Goal: Task Accomplishment & Management: Manage account settings

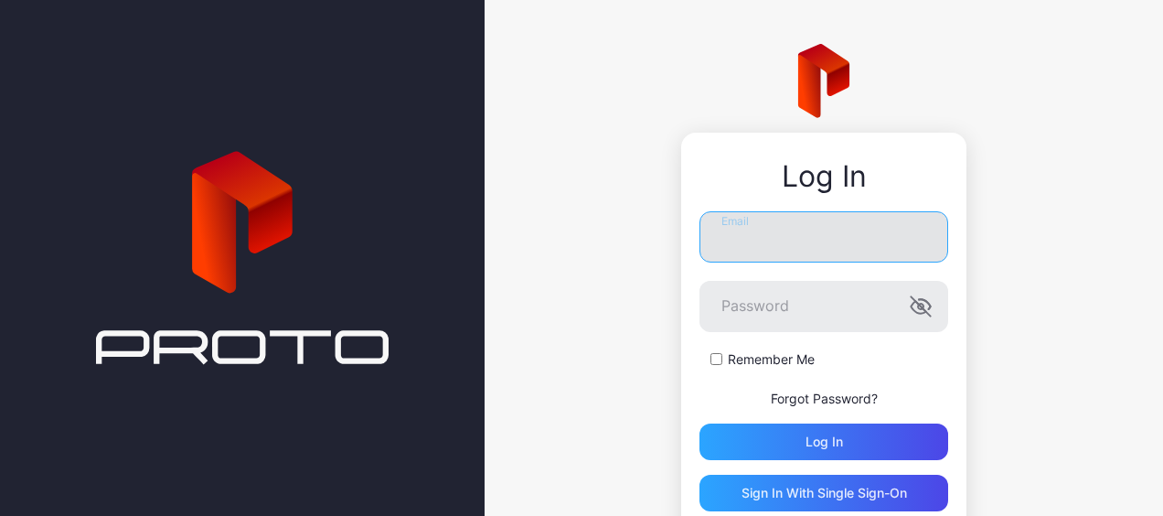
click at [739, 233] on input "Email" at bounding box center [823, 236] width 249 height 51
type input "**********"
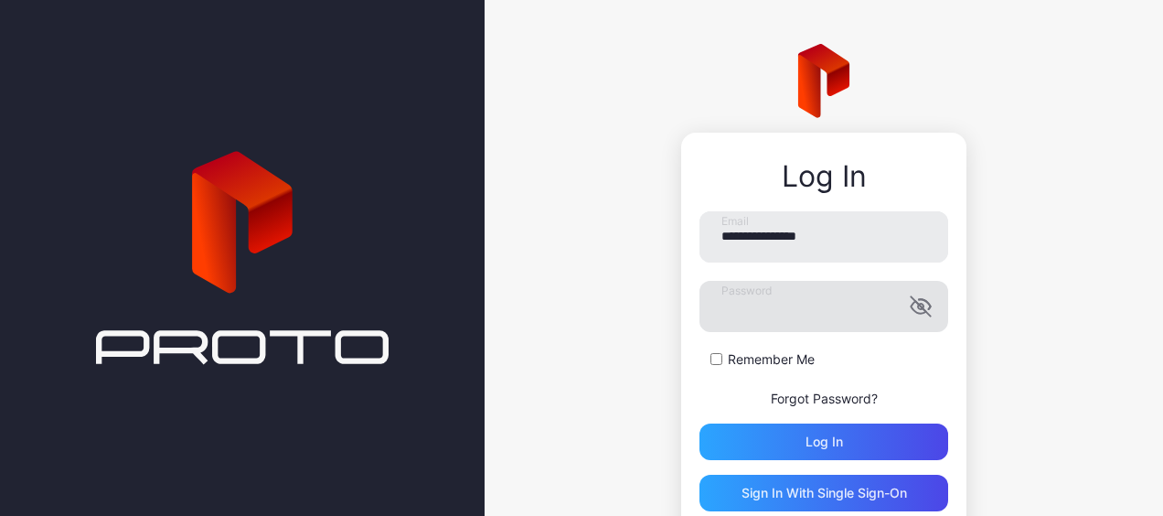
click at [912, 296] on icon "button" at bounding box center [921, 306] width 22 height 22
click at [771, 433] on div "Log in" at bounding box center [823, 441] width 249 height 37
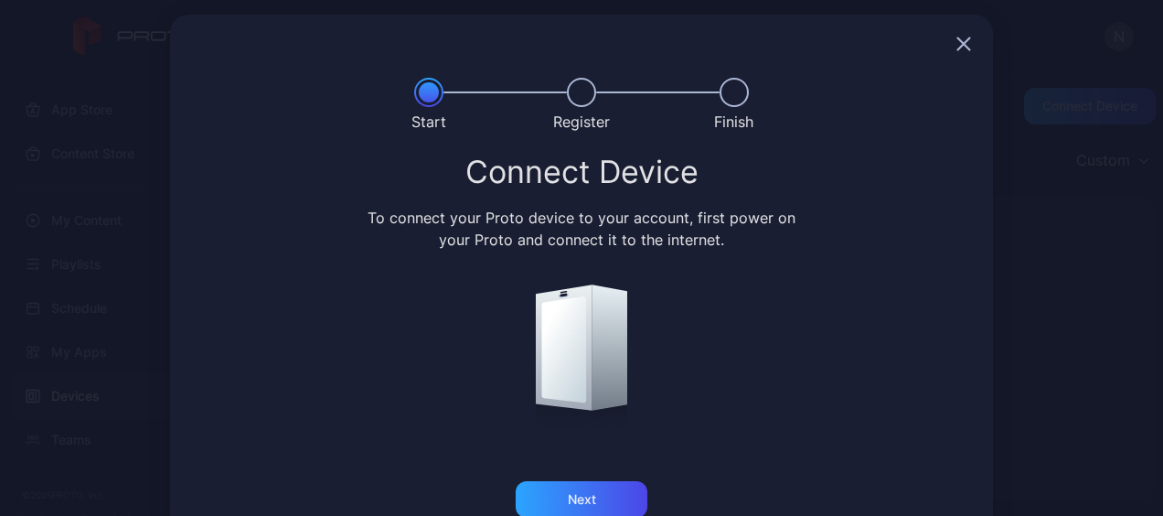
scroll to position [52, 0]
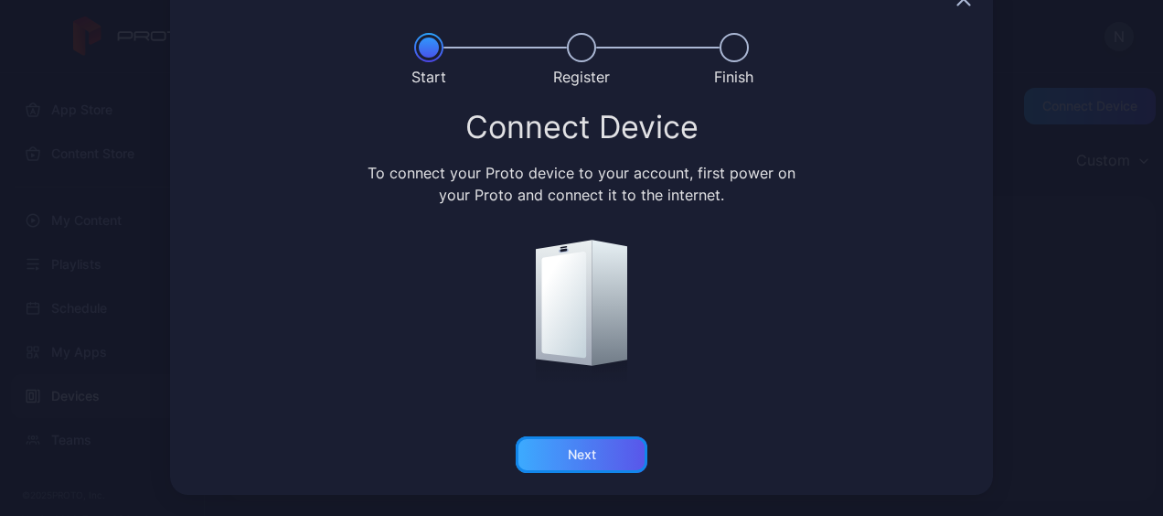
click at [590, 442] on div "Next" at bounding box center [582, 454] width 132 height 37
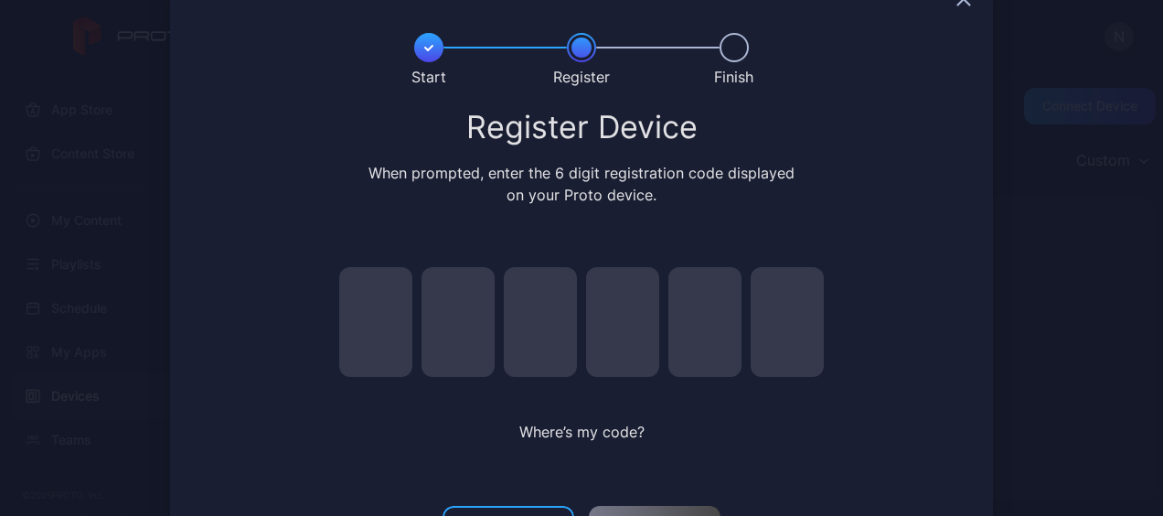
click at [358, 326] on input "pin code 1 of 6" at bounding box center [375, 322] width 73 height 110
type input "*"
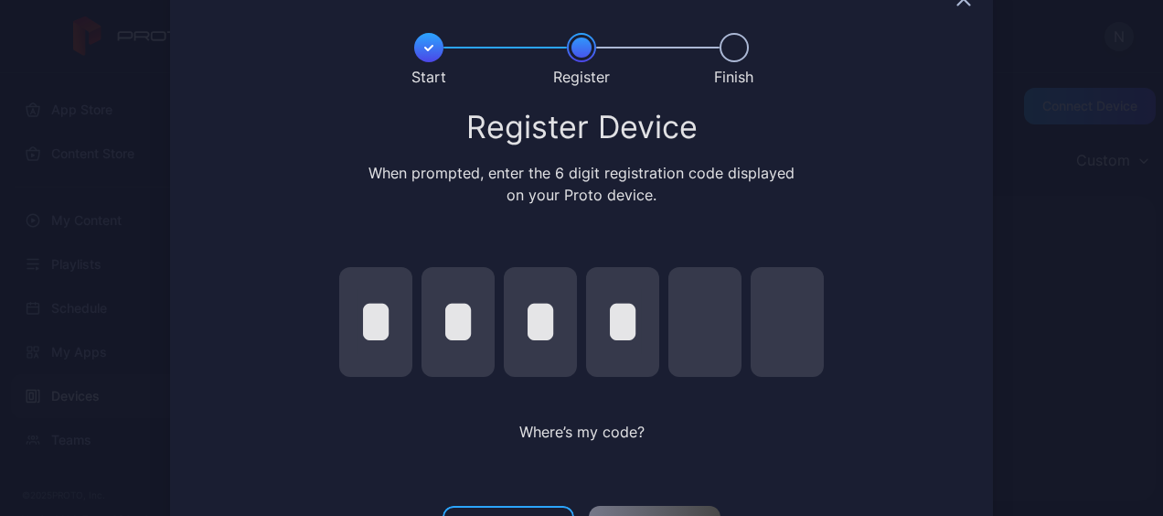
type input "*"
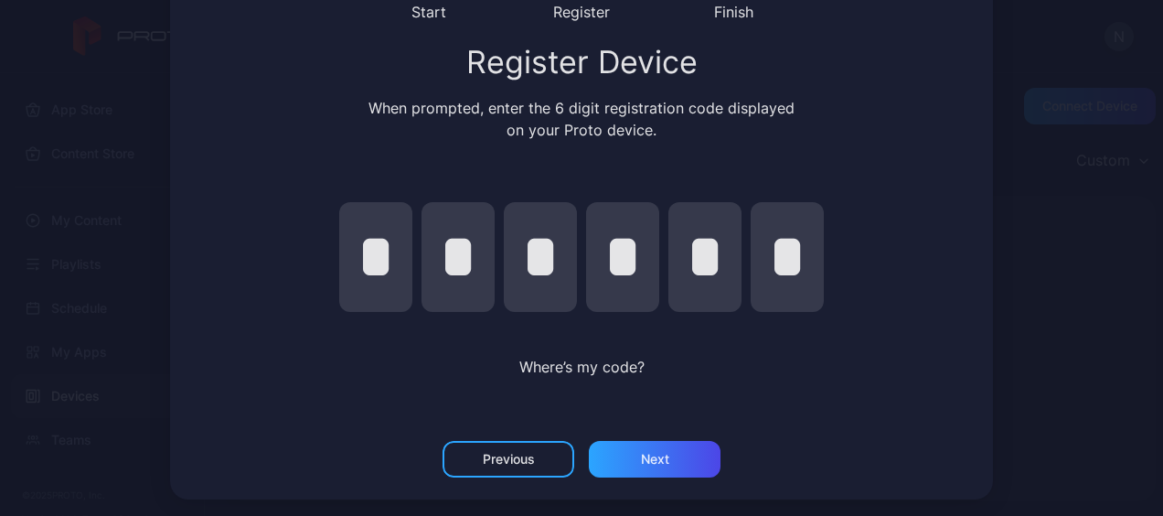
scroll to position [116, 0]
click at [645, 455] on div "Next" at bounding box center [655, 459] width 28 height 15
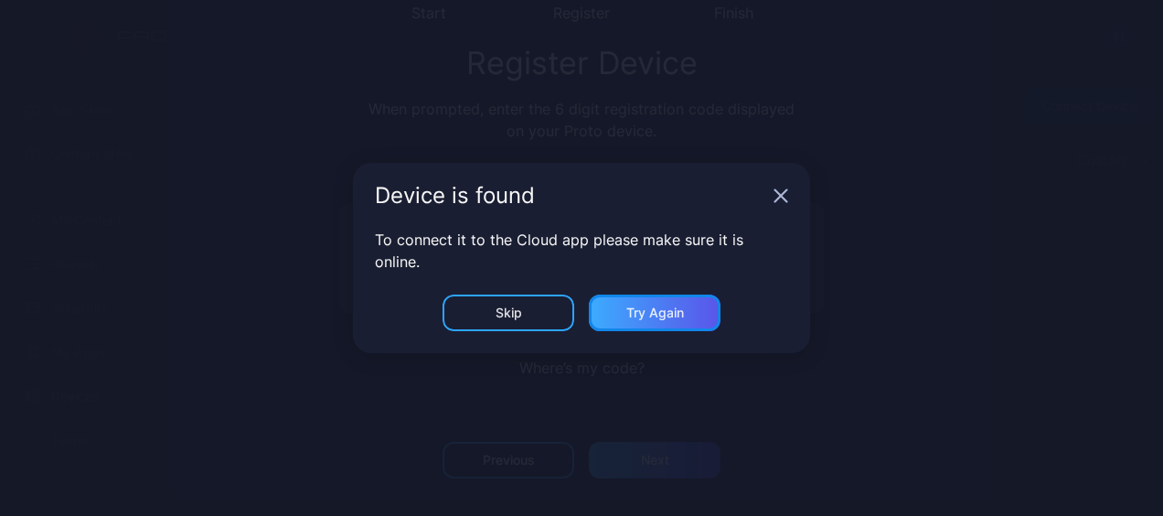
click at [634, 305] on div "Try Again" at bounding box center [655, 312] width 58 height 15
click at [541, 304] on div "Skip" at bounding box center [508, 312] width 132 height 37
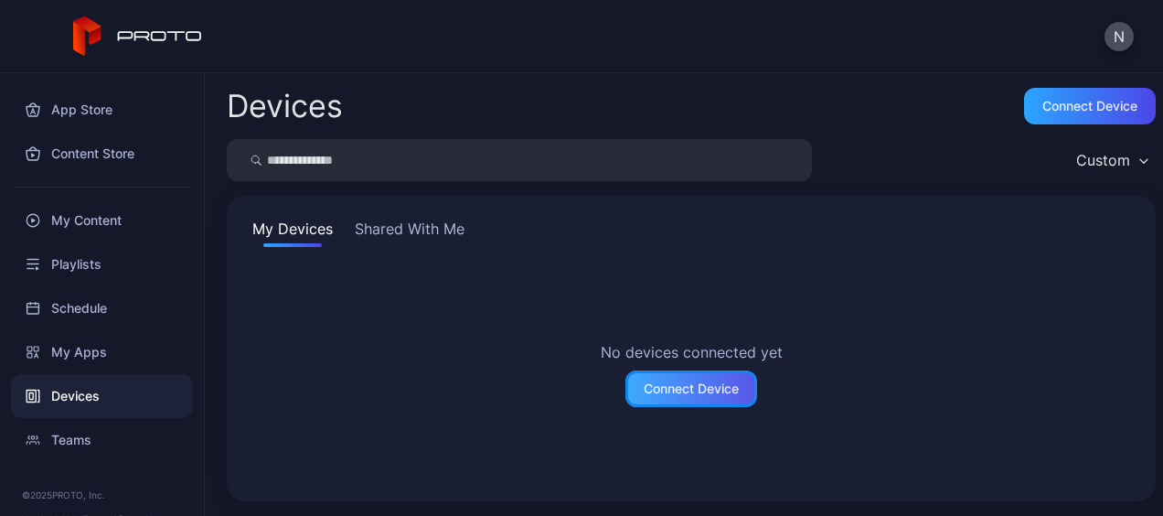
click at [680, 386] on div "Connect Device" at bounding box center [691, 388] width 95 height 15
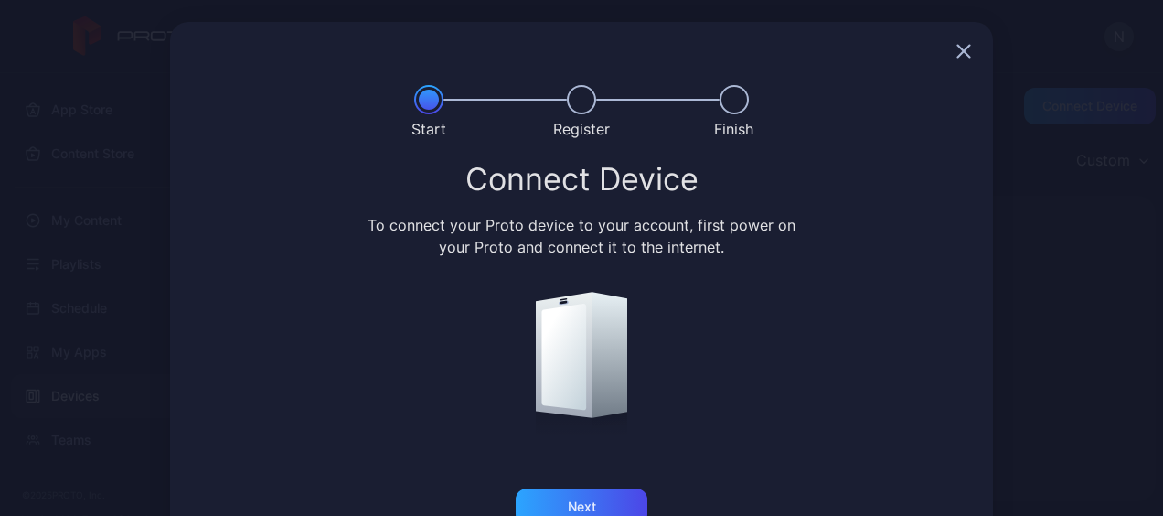
scroll to position [52, 0]
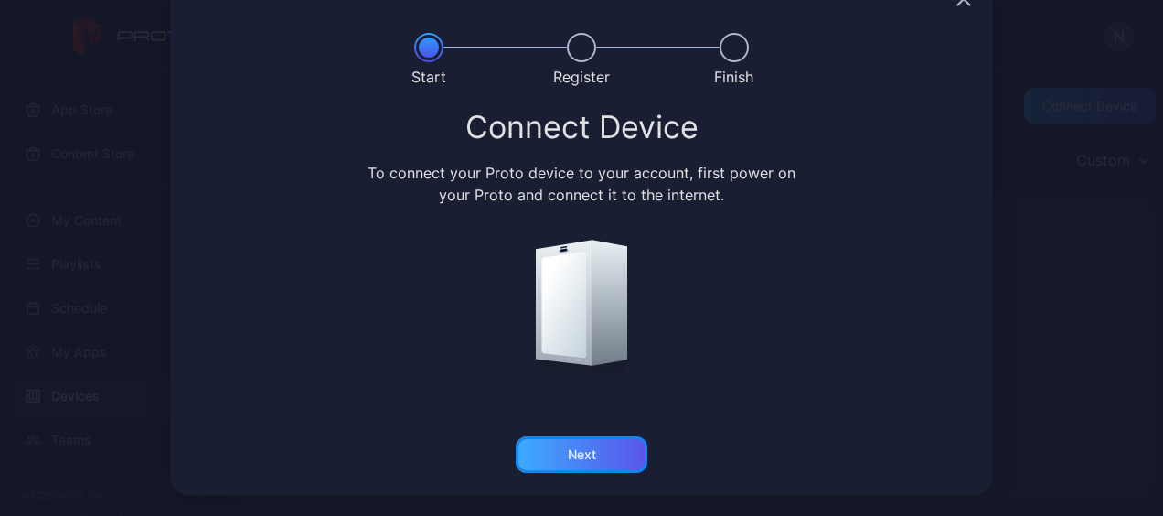
click at [604, 452] on div "Next" at bounding box center [582, 454] width 132 height 37
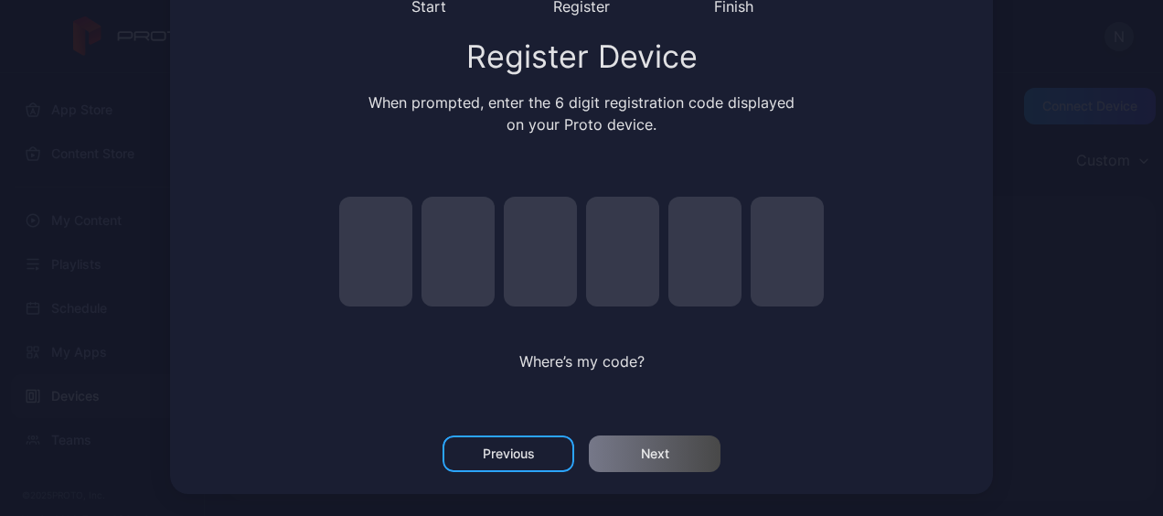
scroll to position [122, 0]
click at [962, 322] on div "Register Device When prompted, enter the 6 digit registration code displayed on…" at bounding box center [581, 238] width 823 height 395
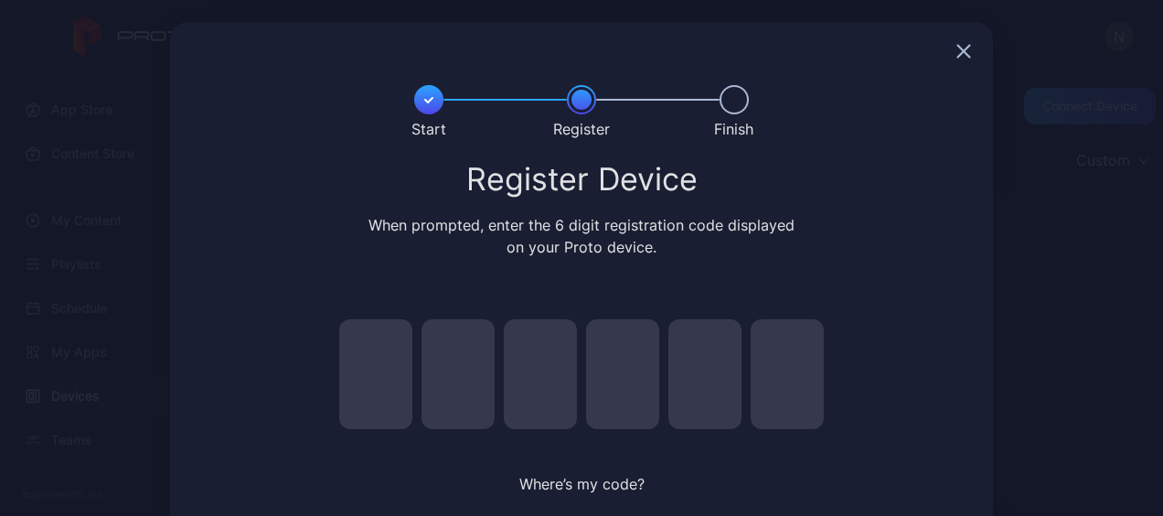
click at [958, 52] on icon "button" at bounding box center [964, 52] width 12 height 12
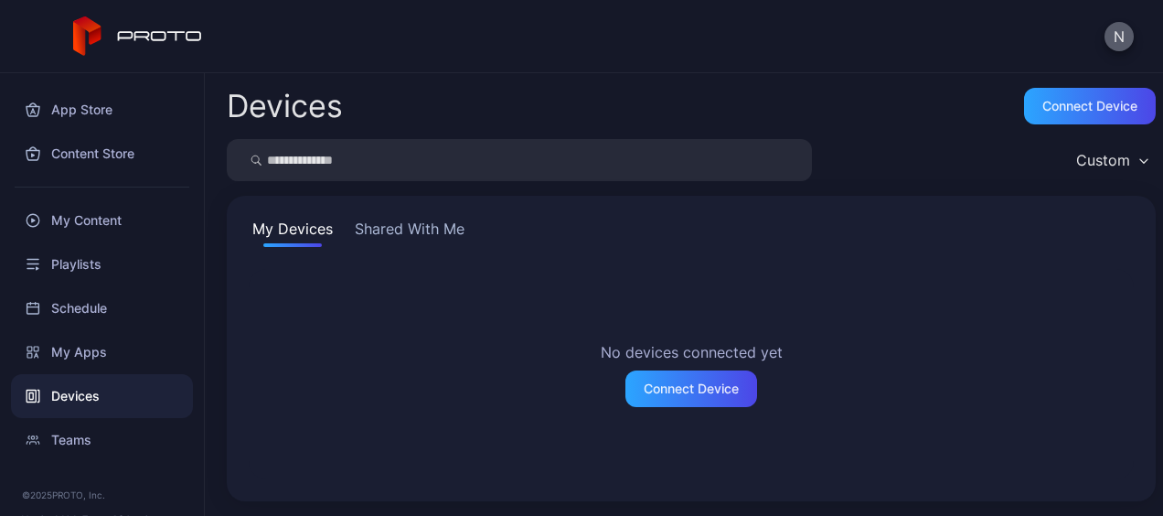
click at [1119, 30] on button "N" at bounding box center [1118, 36] width 29 height 29
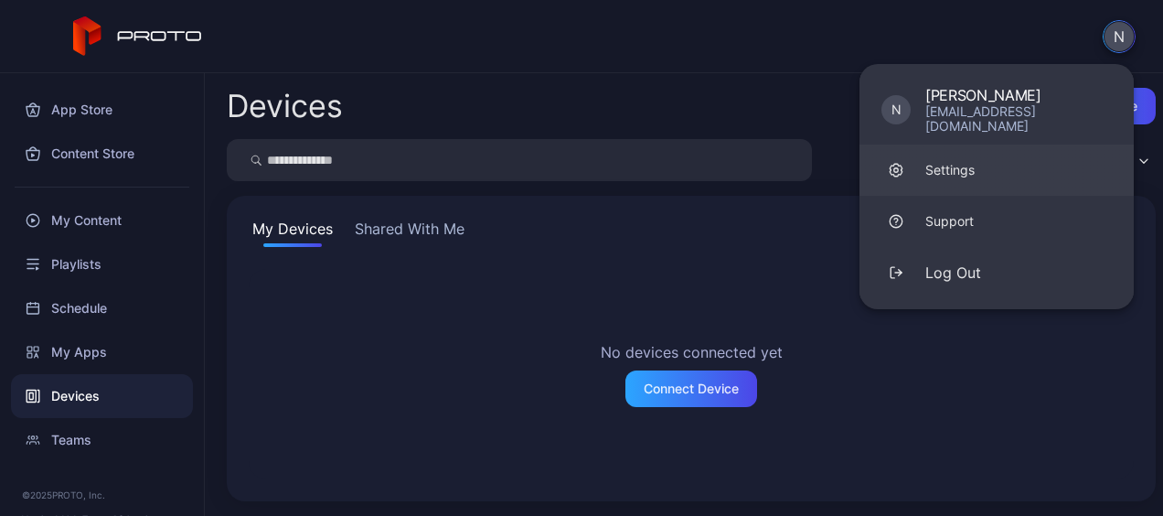
click at [960, 161] on div "Settings" at bounding box center [949, 170] width 49 height 18
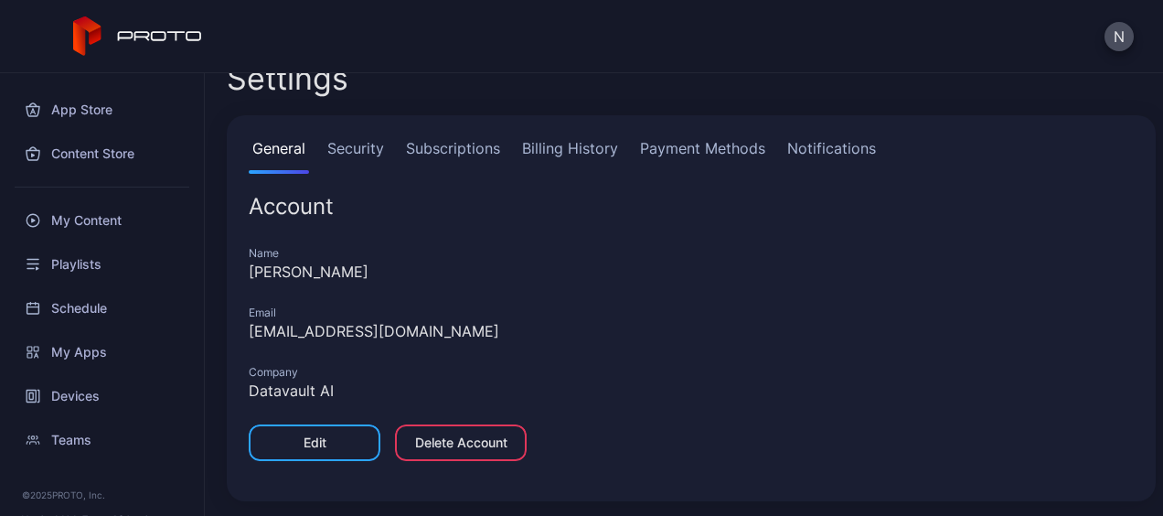
scroll to position [30, 0]
click at [375, 153] on link "Security" at bounding box center [356, 156] width 64 height 37
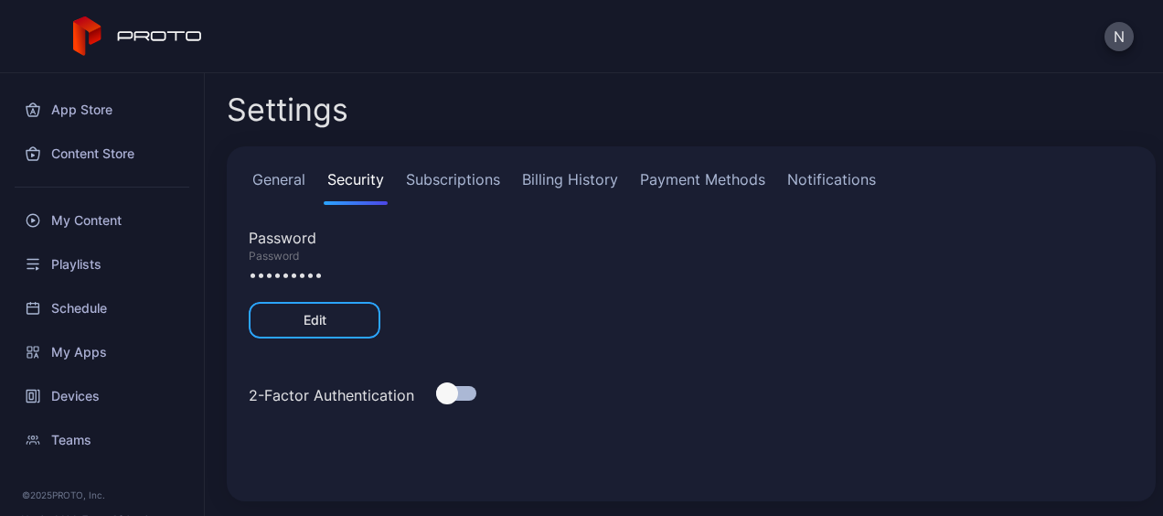
click at [452, 192] on link "Subscriptions" at bounding box center [452, 186] width 101 height 37
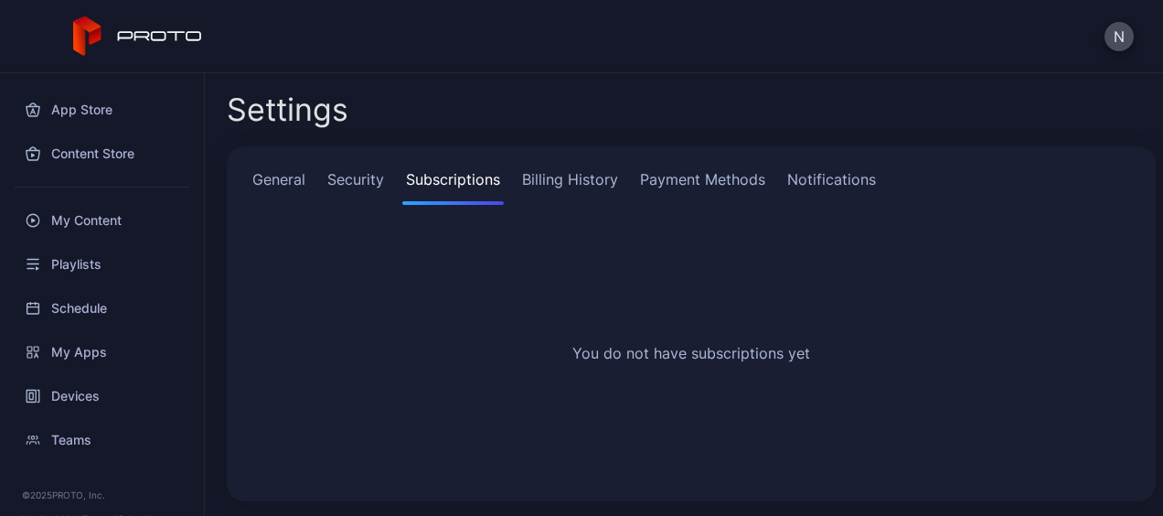
click at [596, 181] on link "Billing History" at bounding box center [569, 186] width 103 height 37
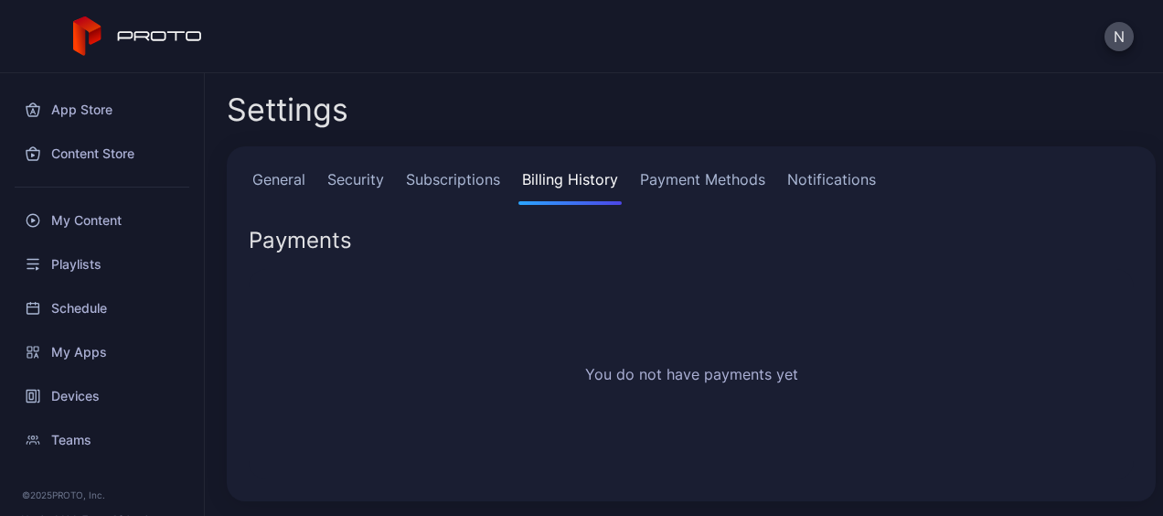
click at [656, 185] on link "Payment Methods" at bounding box center [702, 186] width 133 height 37
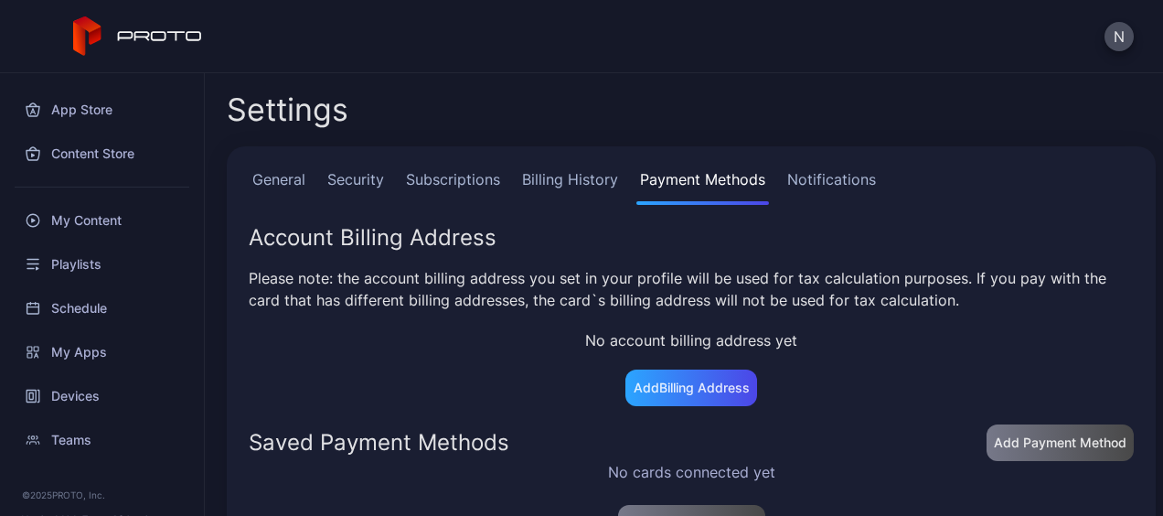
click at [850, 186] on link "Notifications" at bounding box center [831, 186] width 96 height 37
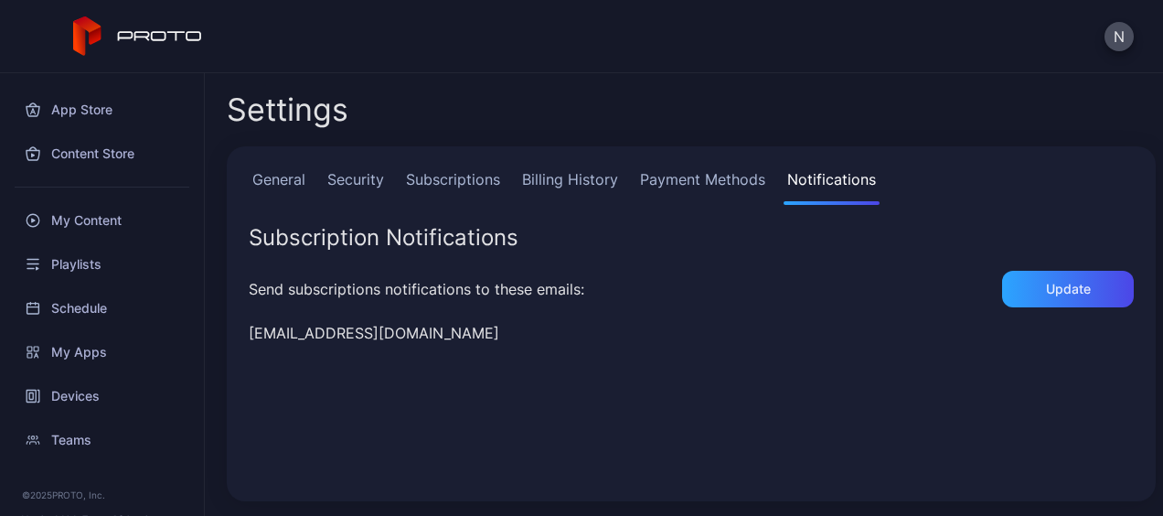
click at [264, 182] on link "General" at bounding box center [279, 186] width 60 height 37
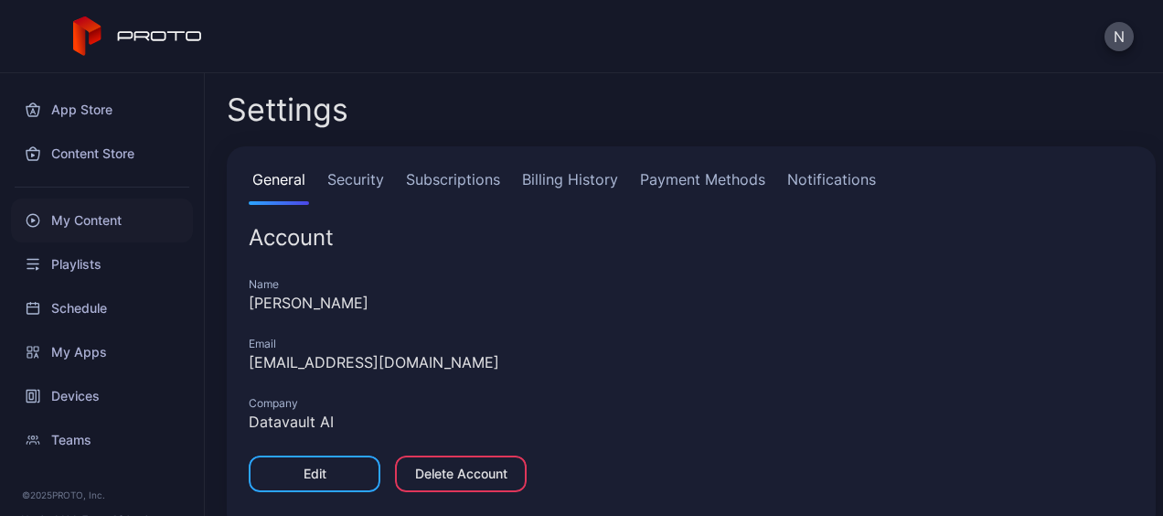
click at [105, 218] on div "My Content" at bounding box center [102, 220] width 182 height 44
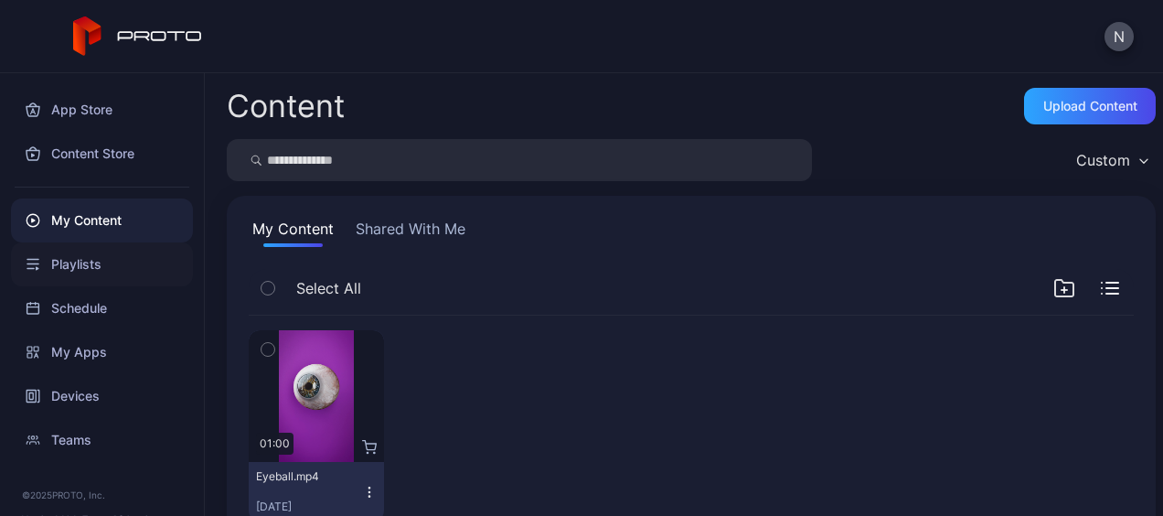
click at [100, 269] on div "Playlists" at bounding box center [102, 264] width 182 height 44
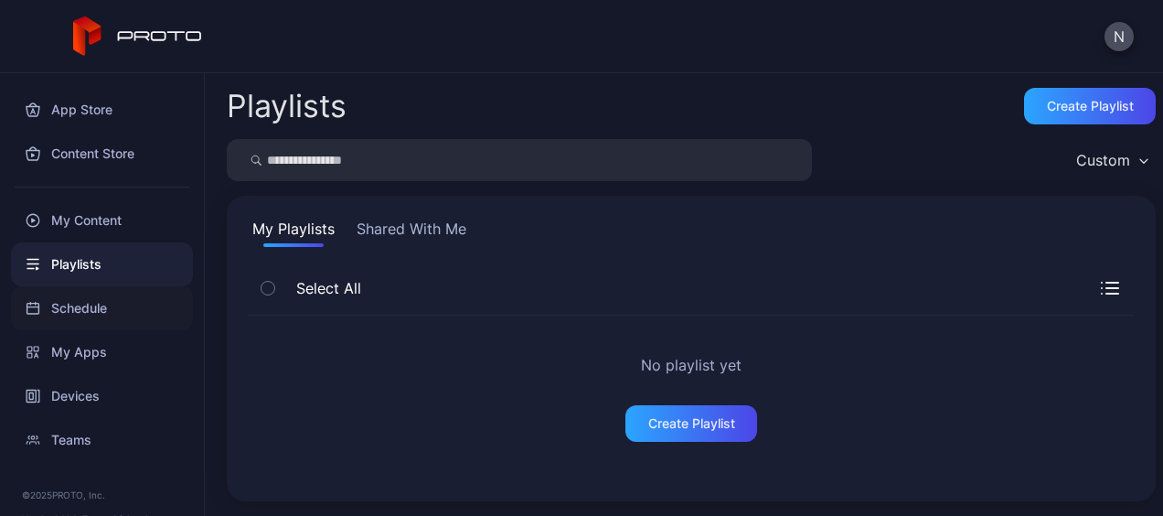
click at [102, 301] on div "Schedule" at bounding box center [102, 308] width 182 height 44
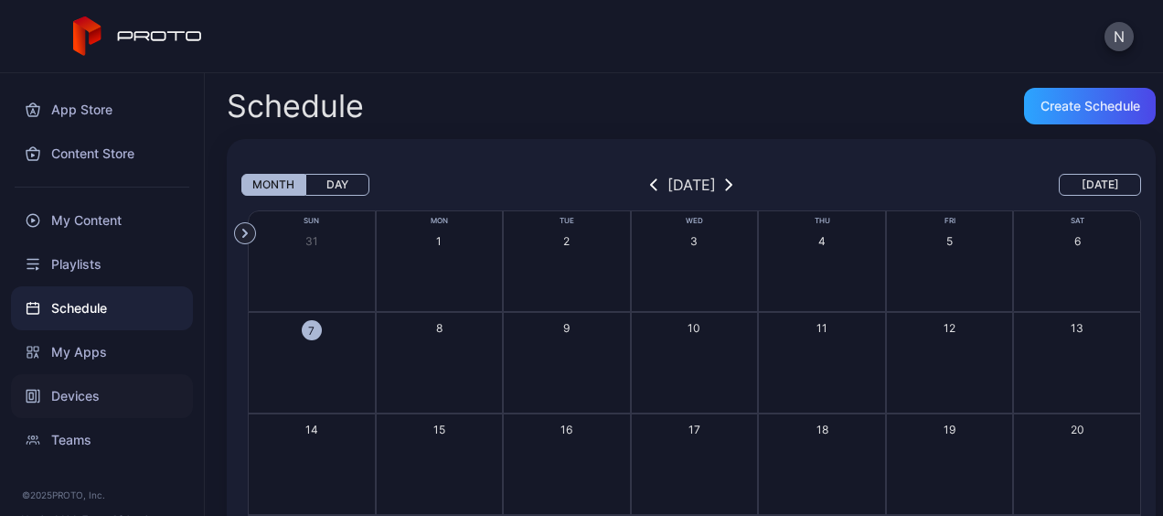
click at [104, 388] on div "Devices" at bounding box center [102, 396] width 182 height 44
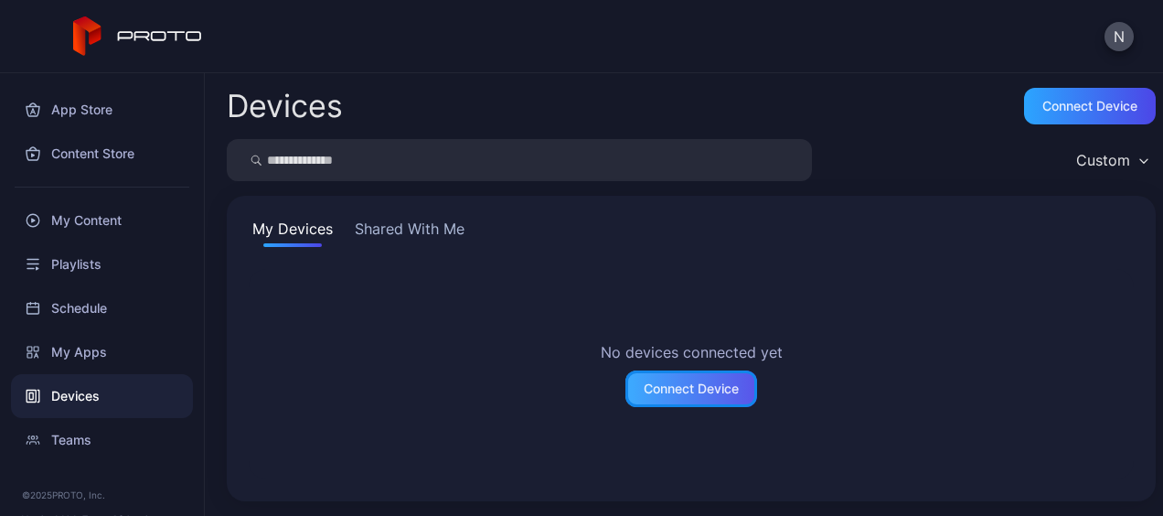
click at [676, 385] on div "Connect Device" at bounding box center [691, 388] width 95 height 15
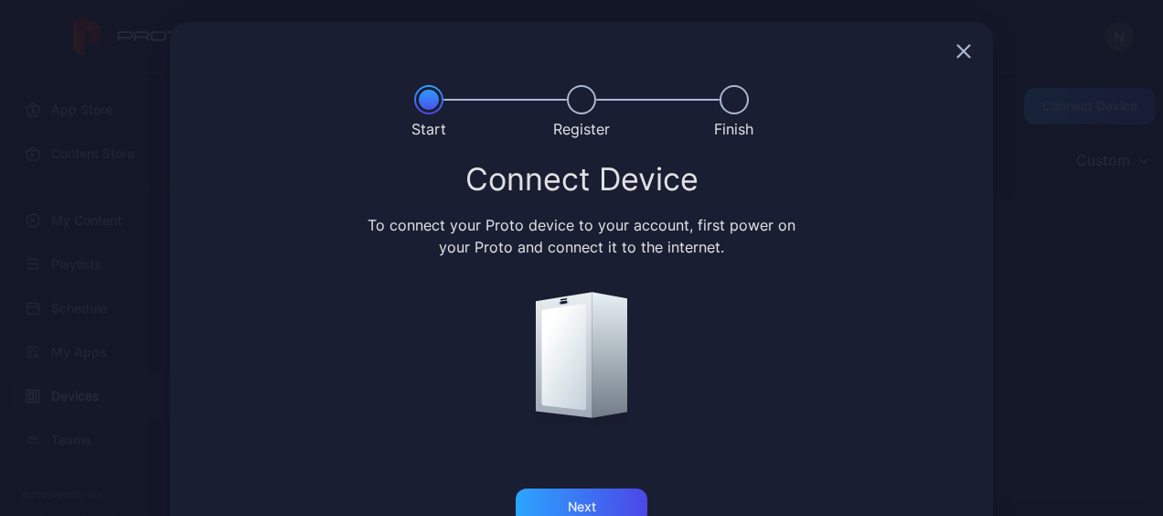
scroll to position [52, 0]
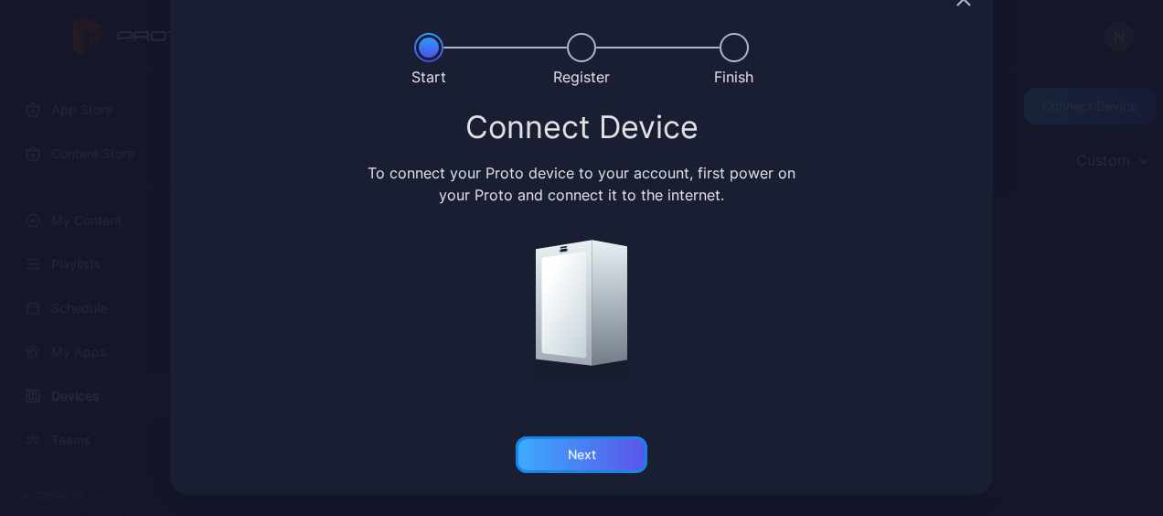
click at [600, 444] on div "Next" at bounding box center [582, 454] width 132 height 37
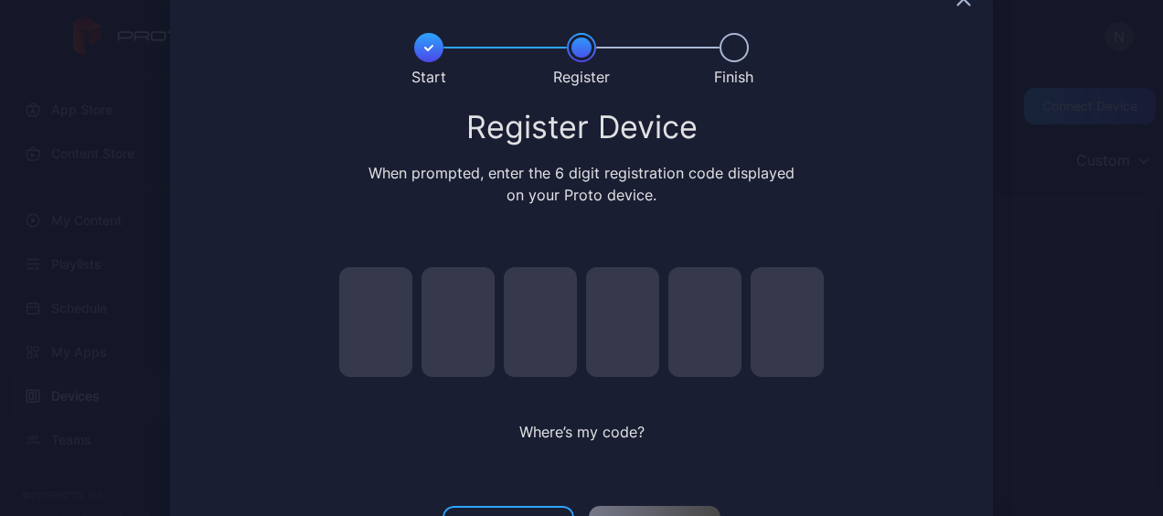
scroll to position [0, 0]
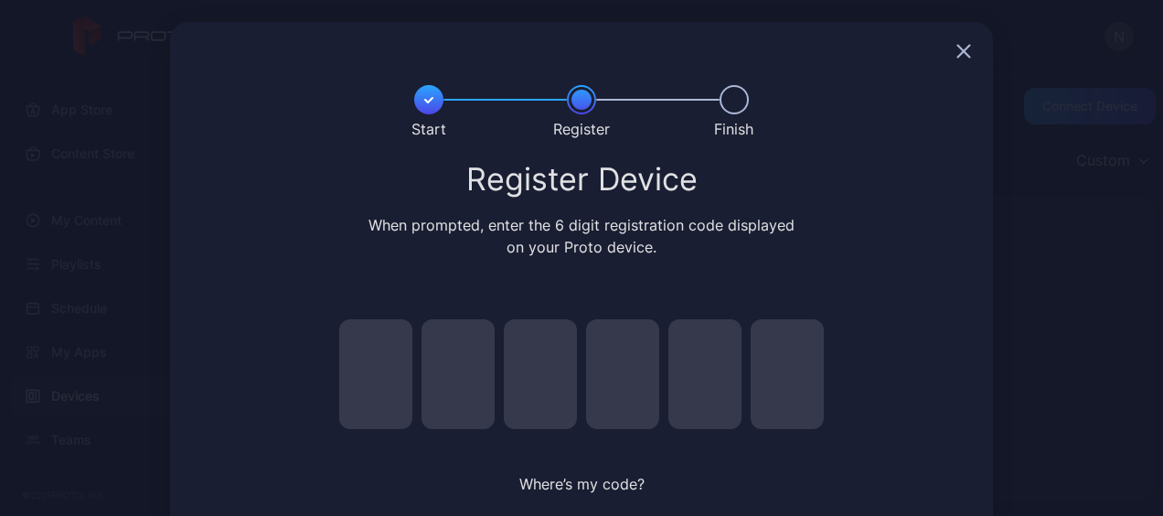
click at [956, 53] on icon "button" at bounding box center [963, 51] width 15 height 15
